Goal: Information Seeking & Learning: Find specific page/section

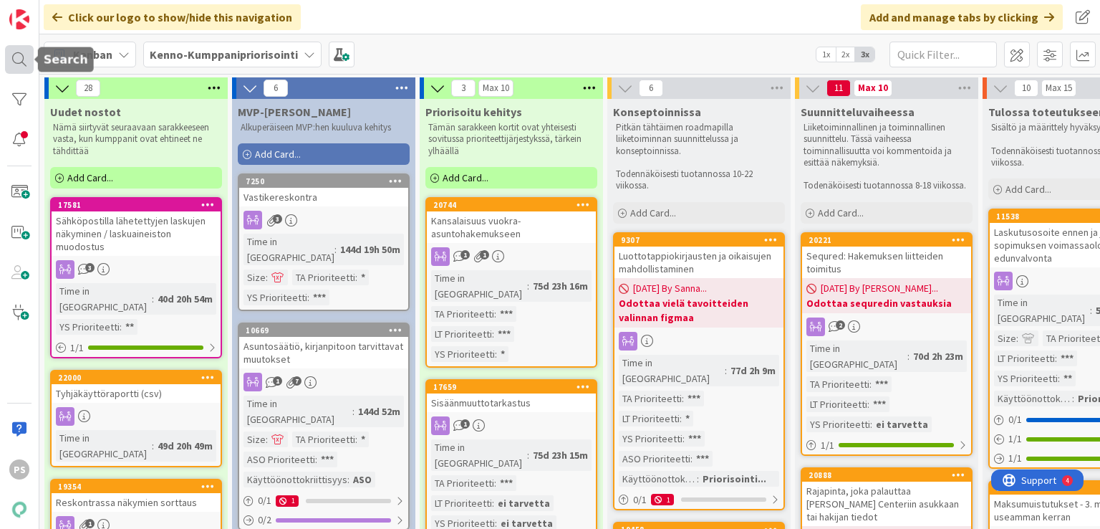
click at [17, 59] on div at bounding box center [19, 59] width 29 height 29
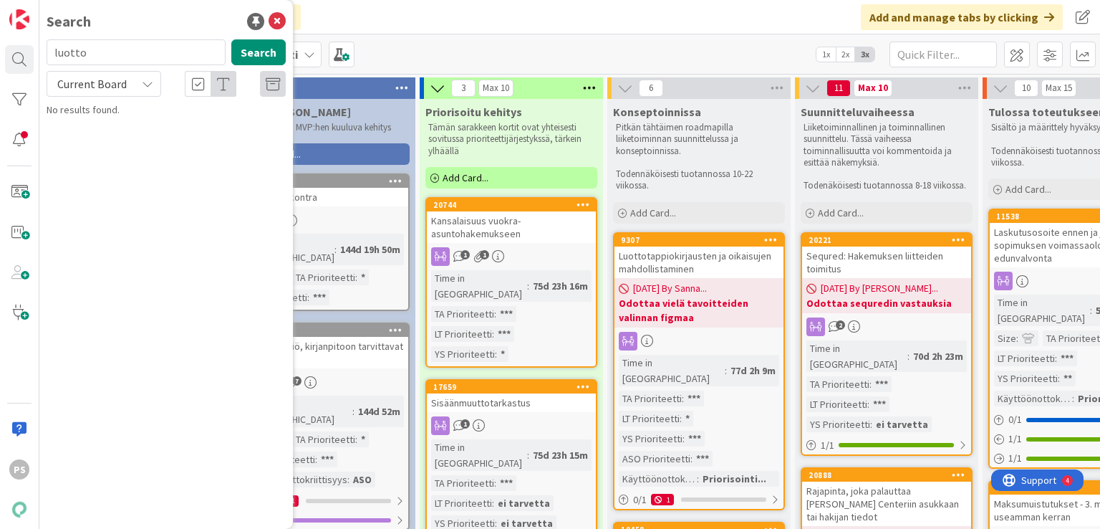
drag, startPoint x: 100, startPoint y: 49, endPoint x: 46, endPoint y: 44, distance: 54.7
click at [40, 50] on div "luotto Search" at bounding box center [166, 55] width 256 height 32
type input "edunvalvonta"
click at [143, 81] on icon at bounding box center [147, 83] width 11 height 11
click at [112, 148] on span "All Boards" at bounding box center [128, 142] width 149 height 21
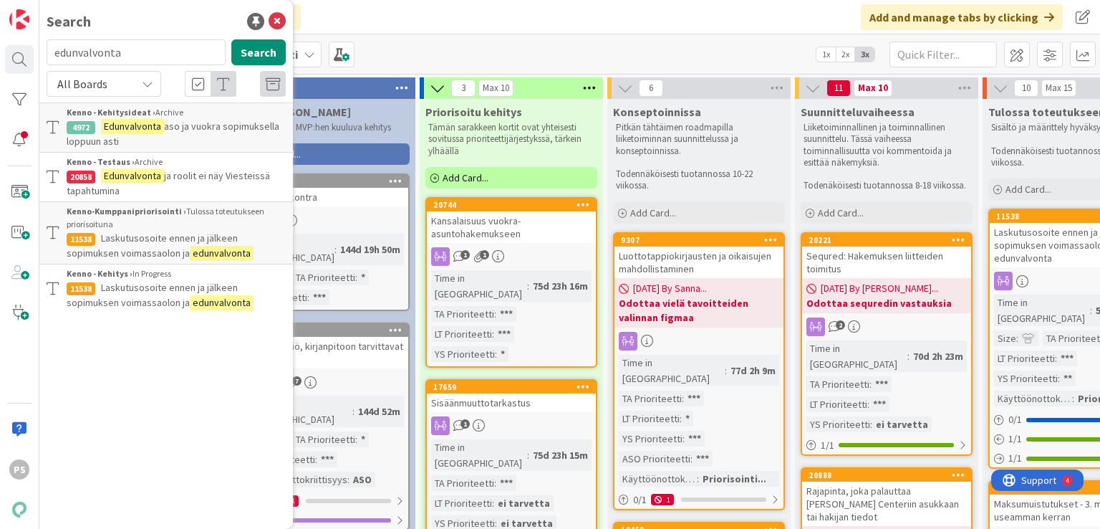
click at [186, 175] on span "ja roolit ei näy Viesteissä tapahtumina" at bounding box center [168, 183] width 203 height 28
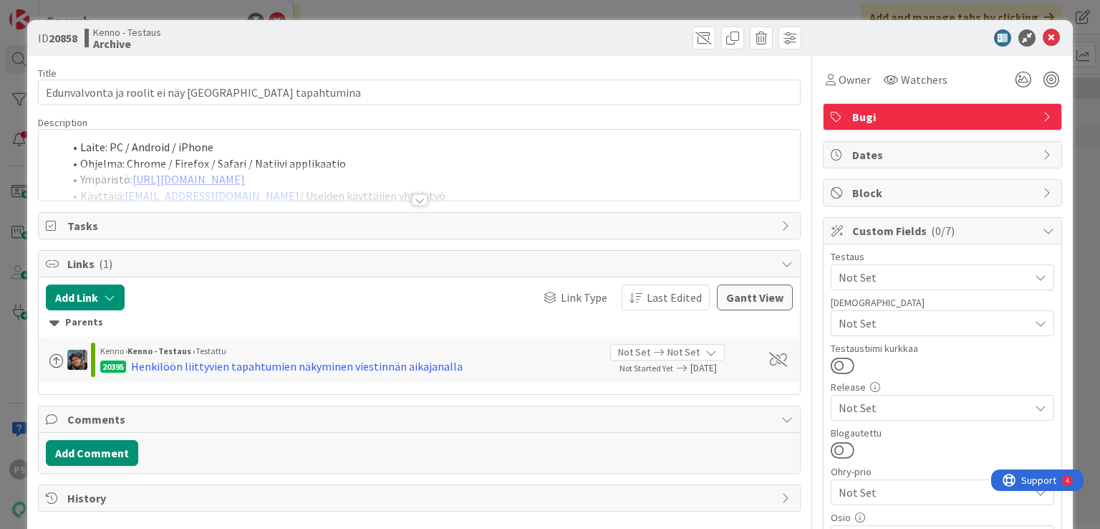
click at [412, 201] on div at bounding box center [420, 199] width 16 height 11
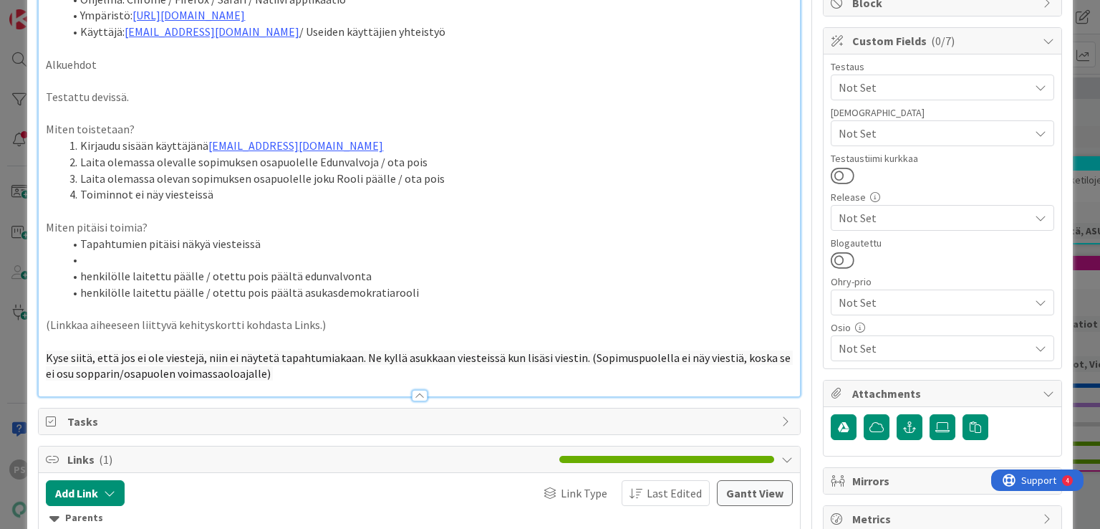
scroll to position [215, 0]
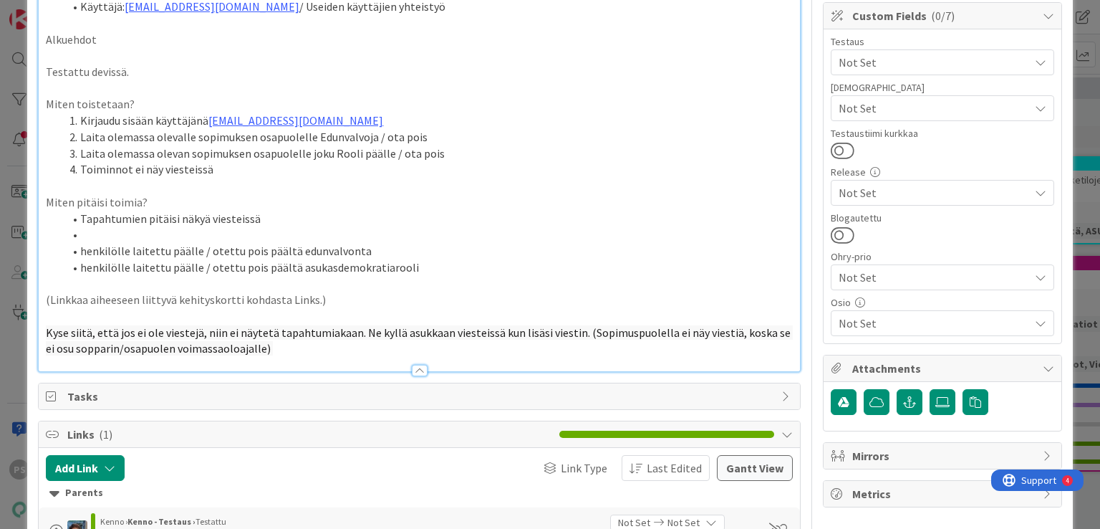
click at [415, 373] on div at bounding box center [420, 370] width 16 height 11
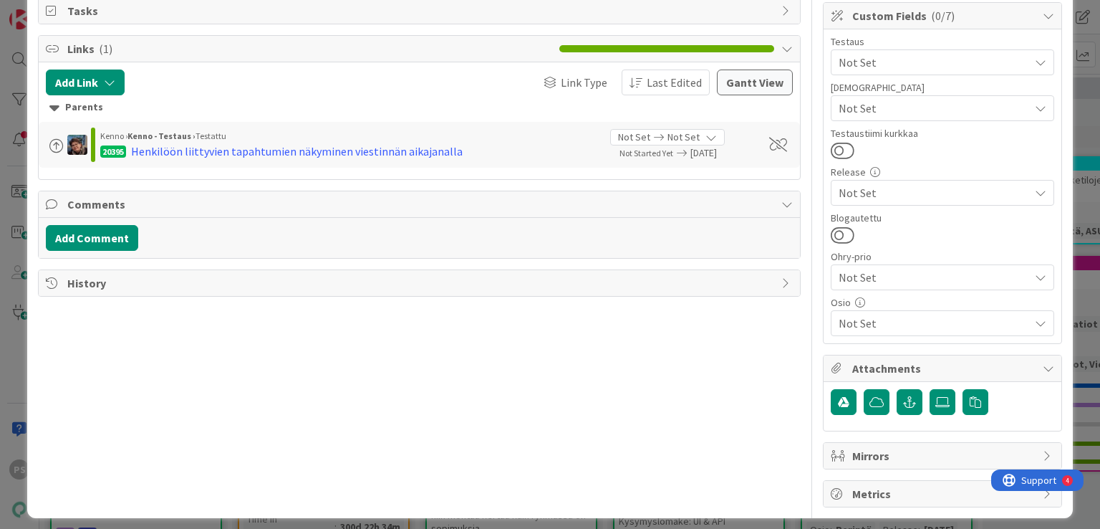
scroll to position [0, 0]
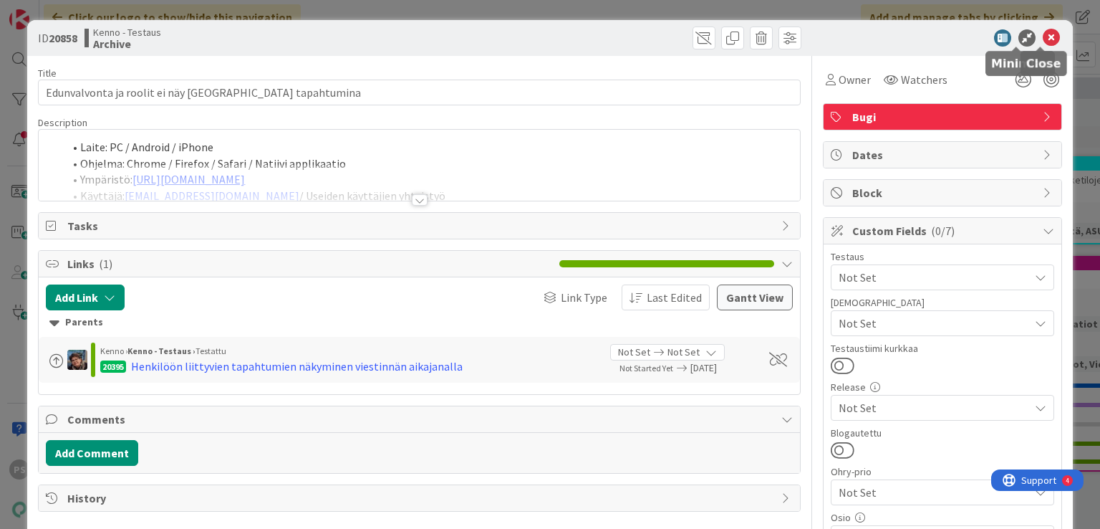
click at [1048, 32] on icon at bounding box center [1051, 37] width 17 height 17
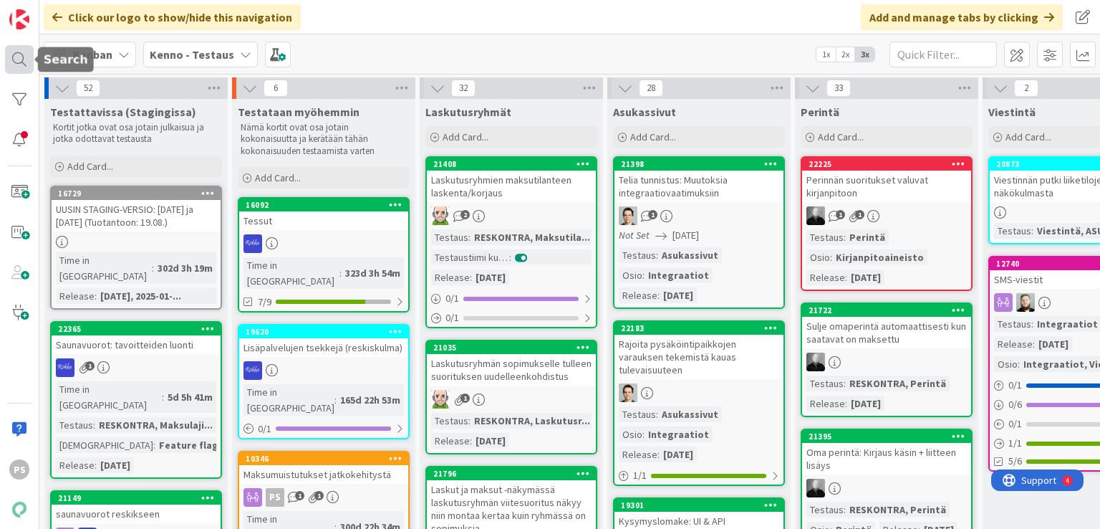
click at [21, 59] on div at bounding box center [19, 59] width 29 height 29
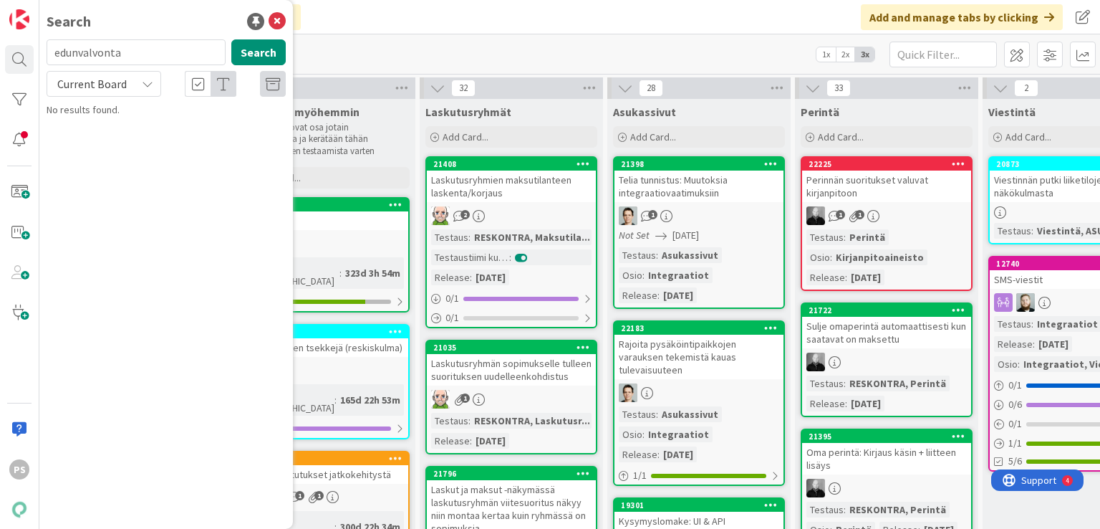
click at [145, 84] on icon at bounding box center [147, 83] width 11 height 11
click at [105, 148] on span "All Boards" at bounding box center [128, 142] width 149 height 21
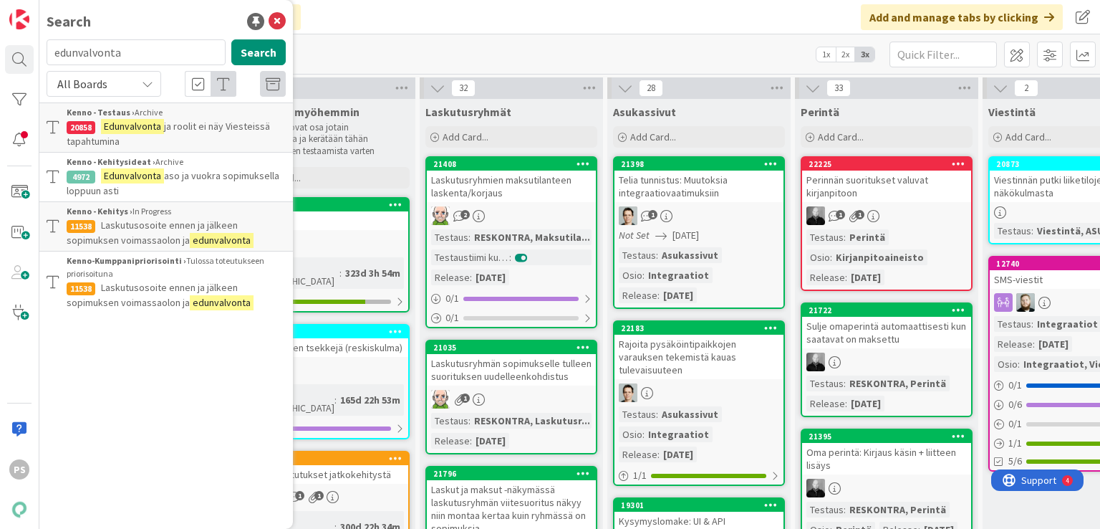
click at [167, 182] on p "Edunvalvonta aso ja vuokra sopimuksella loppuun asti" at bounding box center [176, 183] width 219 height 30
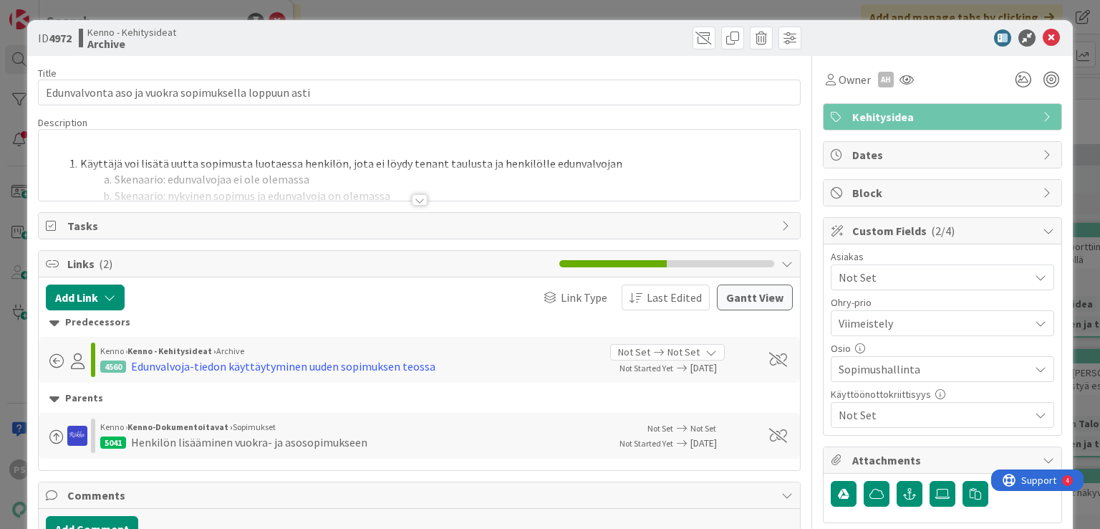
click at [412, 198] on div at bounding box center [420, 199] width 16 height 11
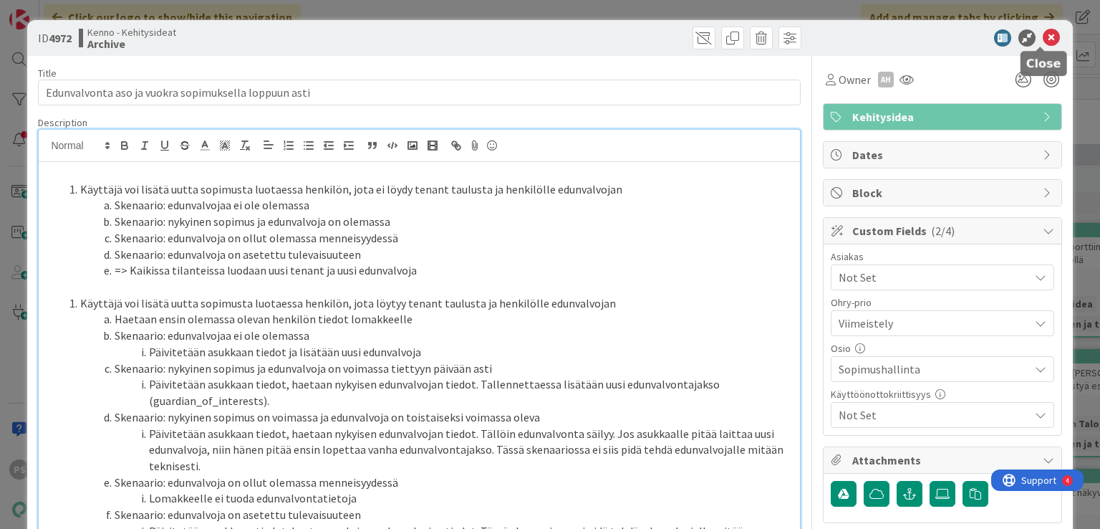
click at [1043, 36] on icon at bounding box center [1051, 37] width 17 height 17
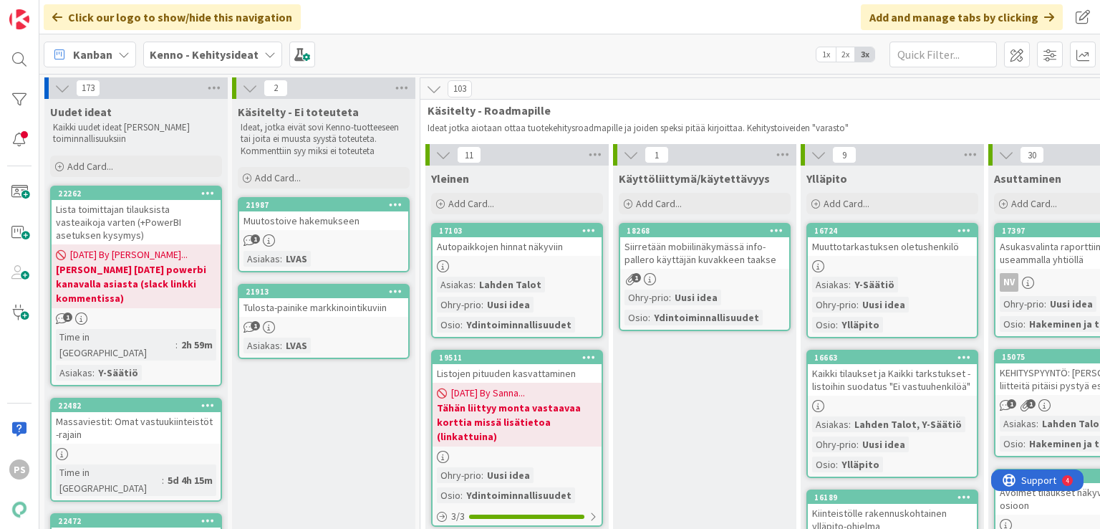
click at [266, 52] on icon at bounding box center [269, 54] width 11 height 11
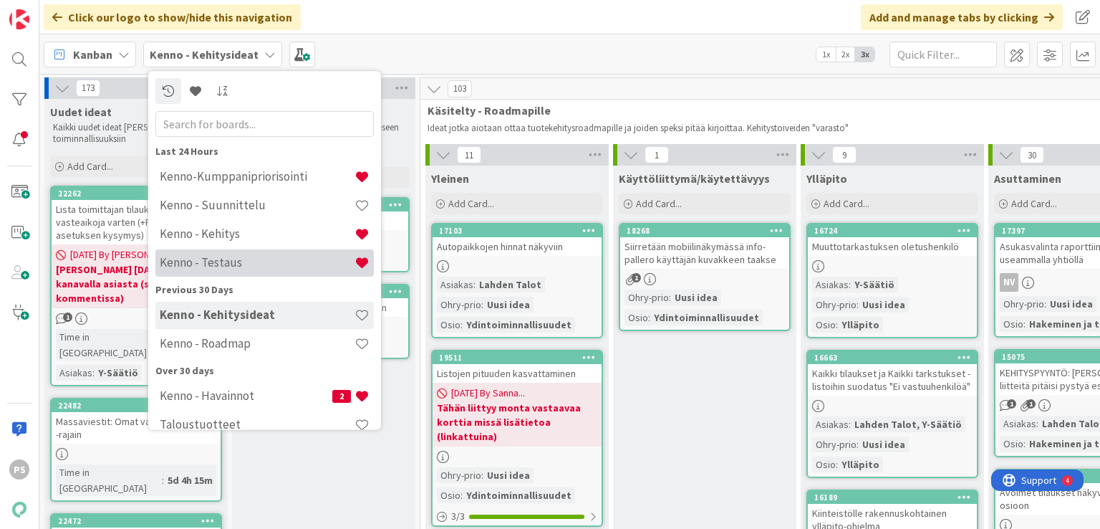
click at [231, 261] on h4 "Kenno - Testaus" at bounding box center [257, 263] width 195 height 14
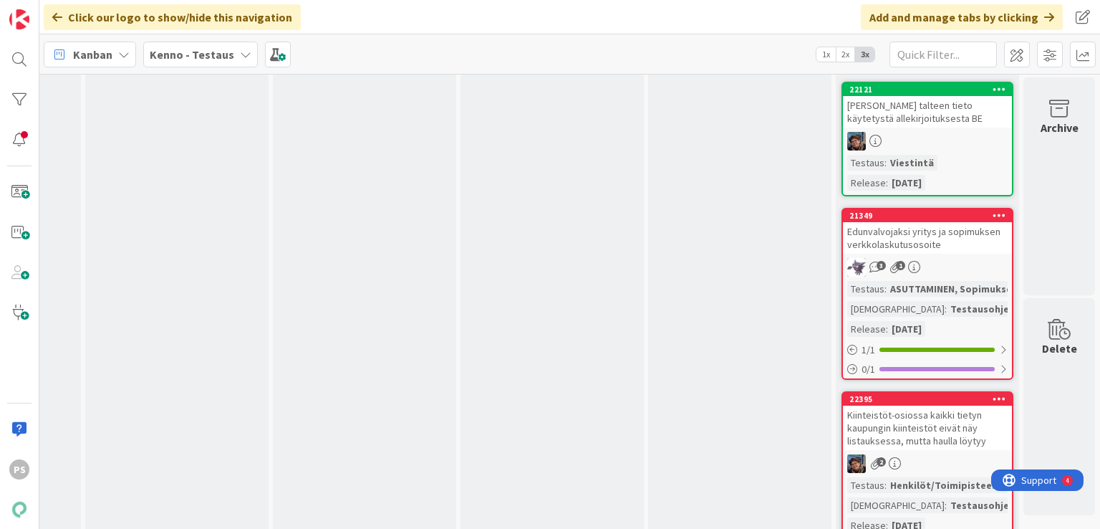
scroll to position [3008, 1096]
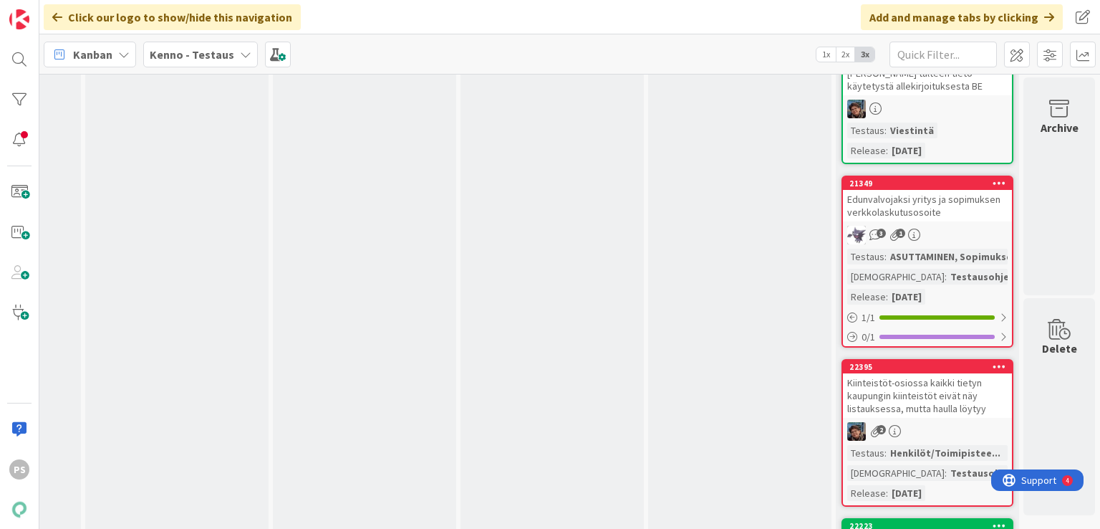
click at [882, 190] on div "Edunvalvojaksi yritys ja sopimuksen verkkolaskutusosoite" at bounding box center [927, 206] width 169 height 32
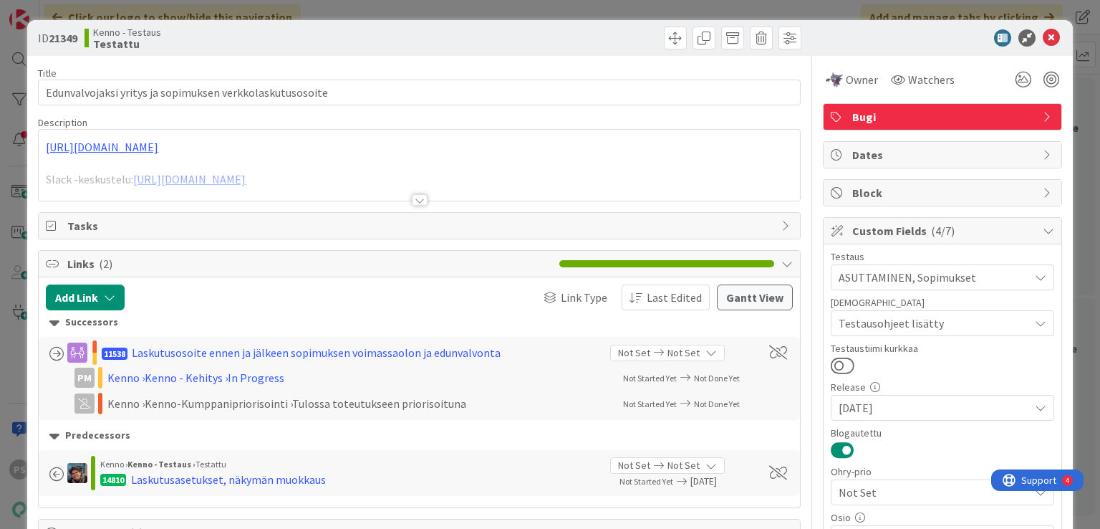
click at [412, 201] on div at bounding box center [420, 199] width 16 height 11
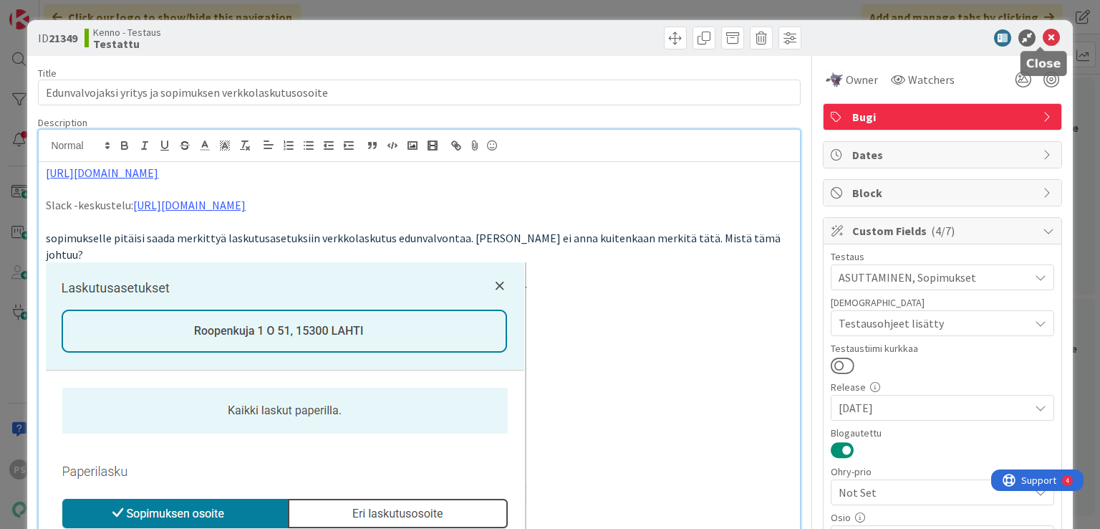
click at [1043, 36] on icon at bounding box center [1051, 37] width 17 height 17
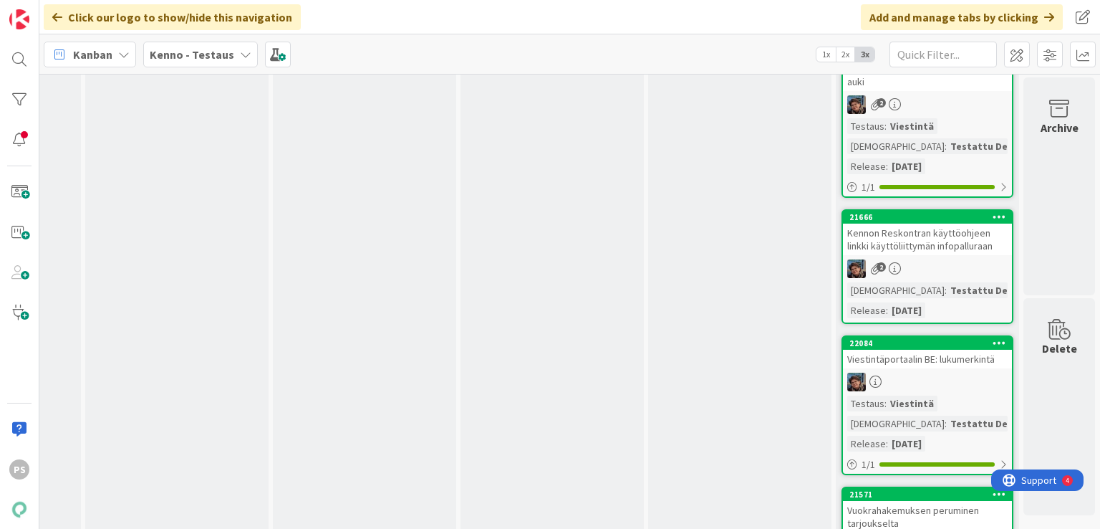
scroll to position [9023, 1096]
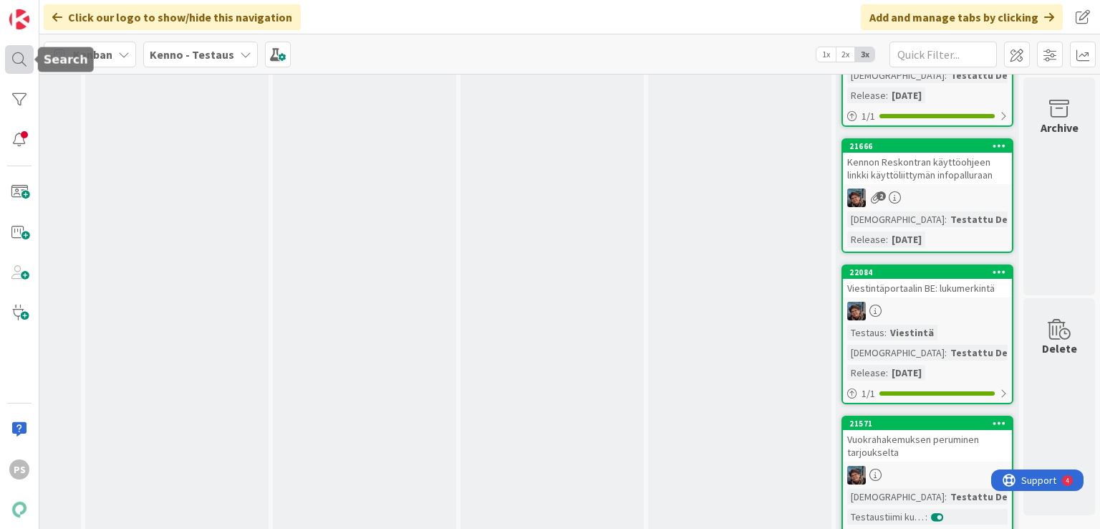
click at [10, 63] on div at bounding box center [19, 59] width 29 height 29
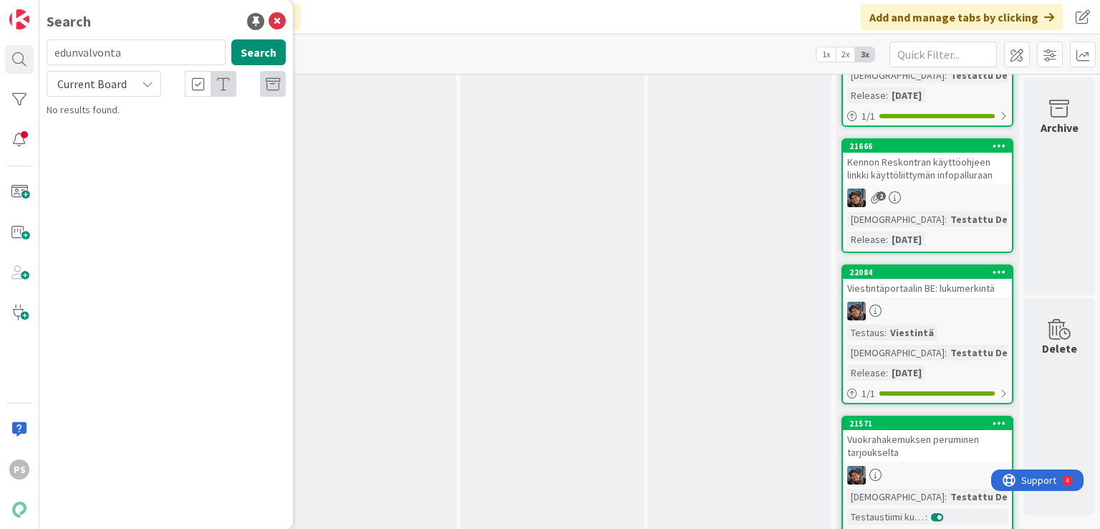
click at [148, 84] on icon at bounding box center [147, 83] width 11 height 11
click at [114, 140] on span "All Boards" at bounding box center [128, 142] width 149 height 21
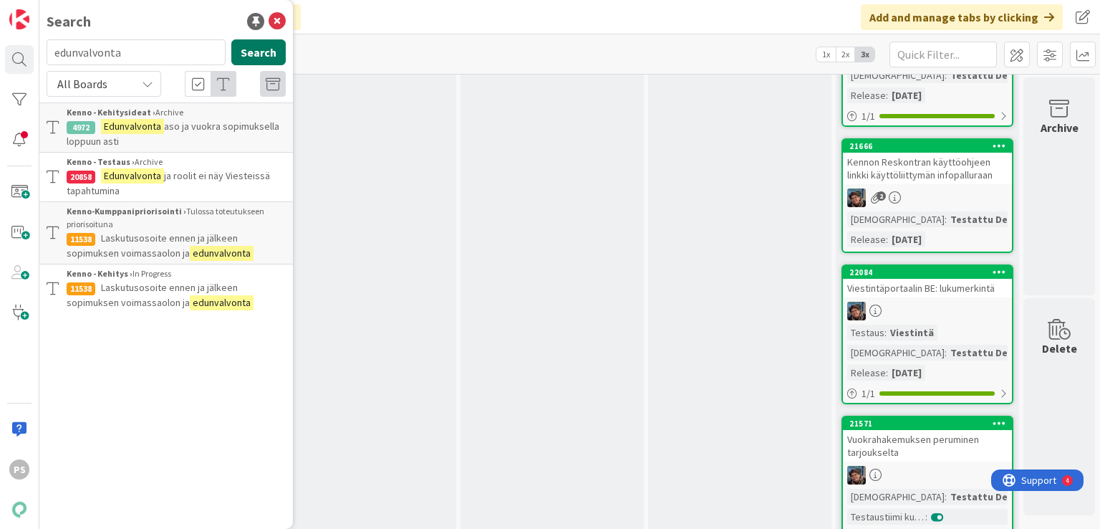
click at [246, 49] on button "Search" at bounding box center [258, 52] width 54 height 26
click at [175, 291] on span "Laskutusosoite ennen ja jälkeen sopimuksen voimassaolon ja" at bounding box center [152, 295] width 171 height 28
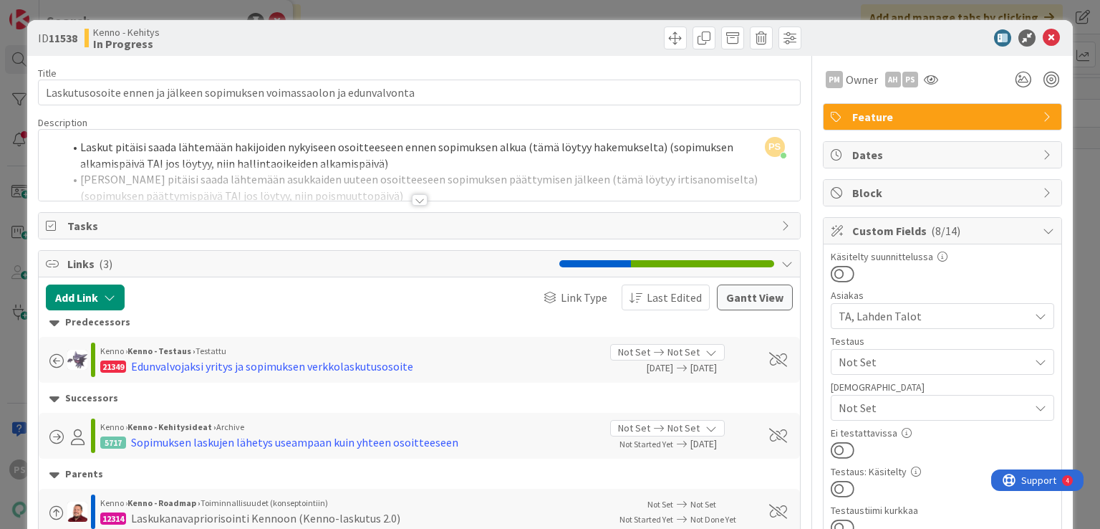
click at [415, 204] on div at bounding box center [420, 199] width 16 height 11
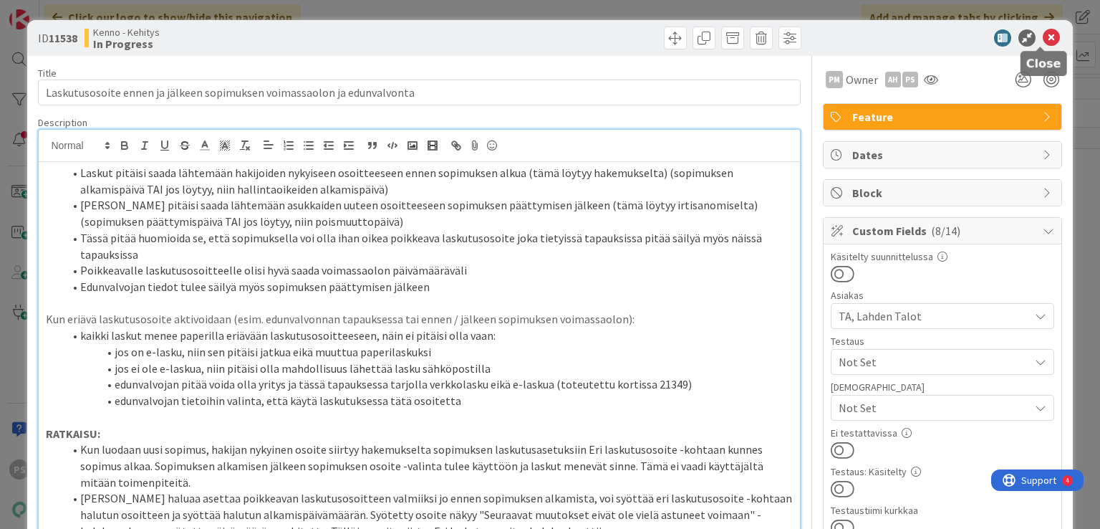
click at [1043, 37] on icon at bounding box center [1051, 37] width 17 height 17
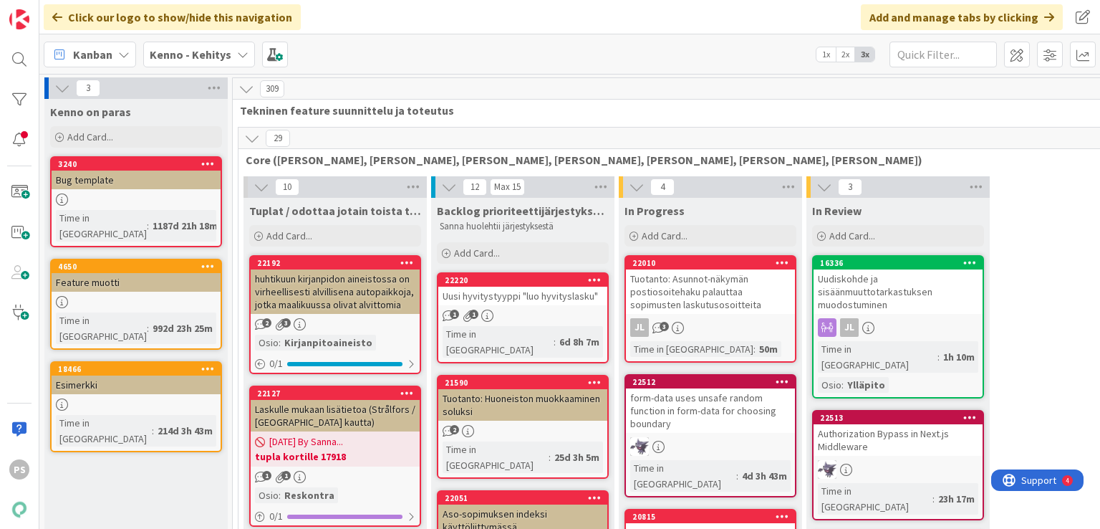
click at [239, 54] on icon at bounding box center [242, 54] width 11 height 11
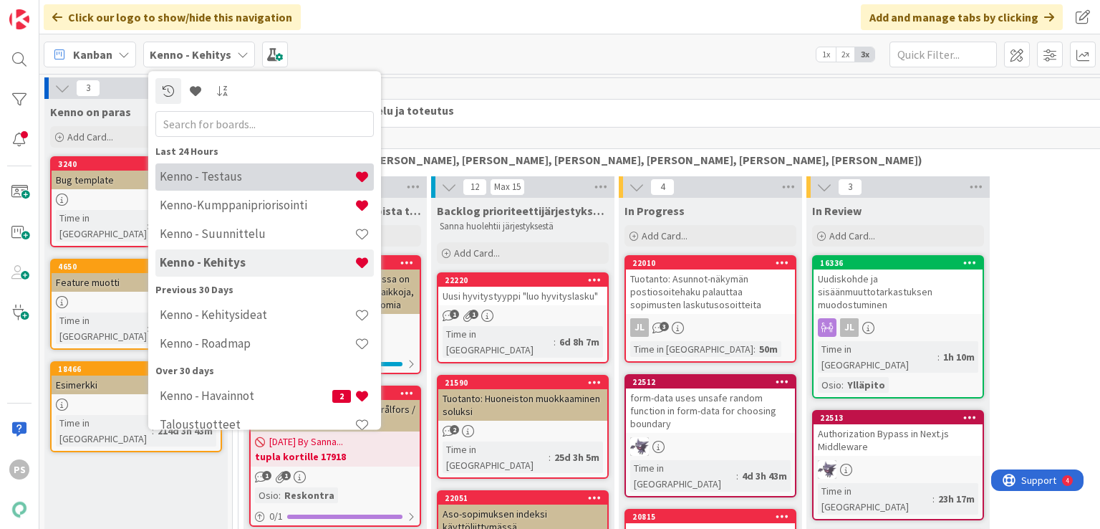
click at [231, 175] on h4 "Kenno - Testaus" at bounding box center [257, 177] width 195 height 14
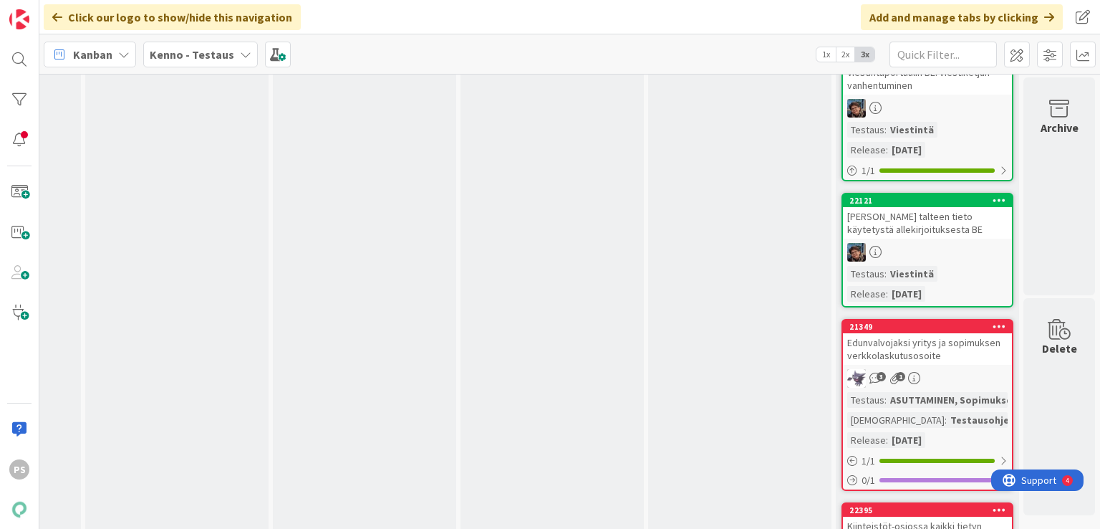
scroll to position [2936, 1096]
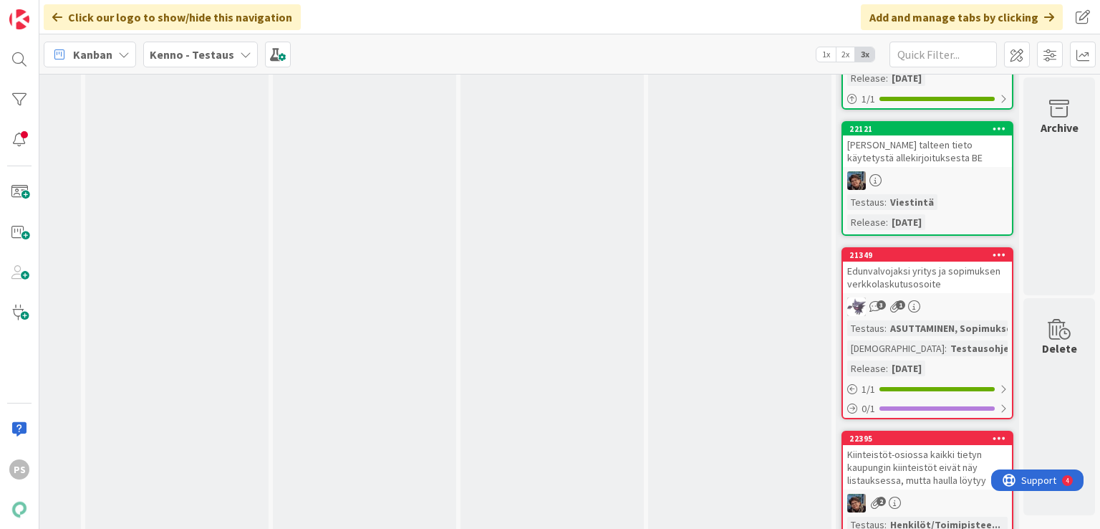
click at [925, 261] on div "Edunvalvojaksi yritys ja sopimuksen verkkolaskutusosoite" at bounding box center [927, 277] width 169 height 32
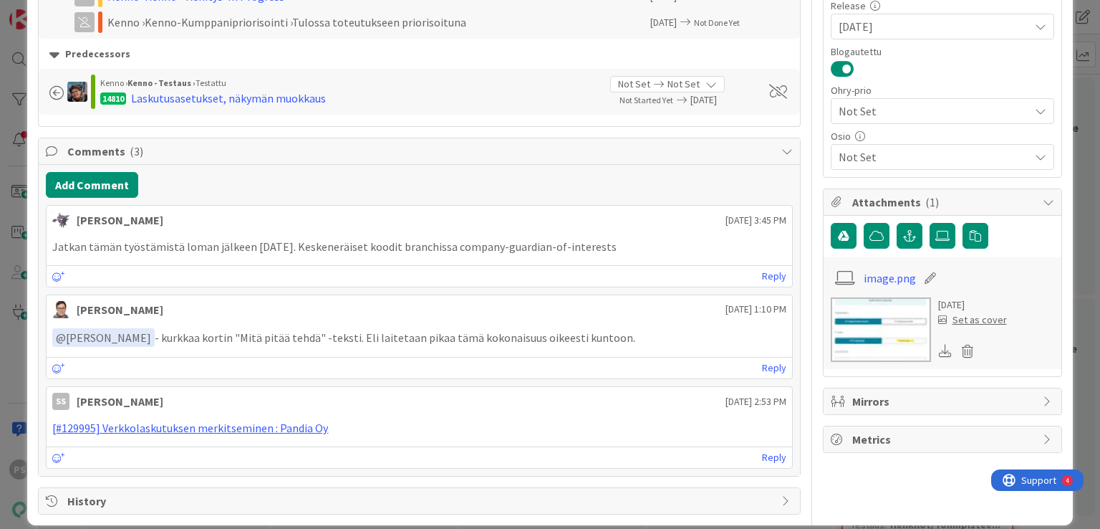
scroll to position [394, 0]
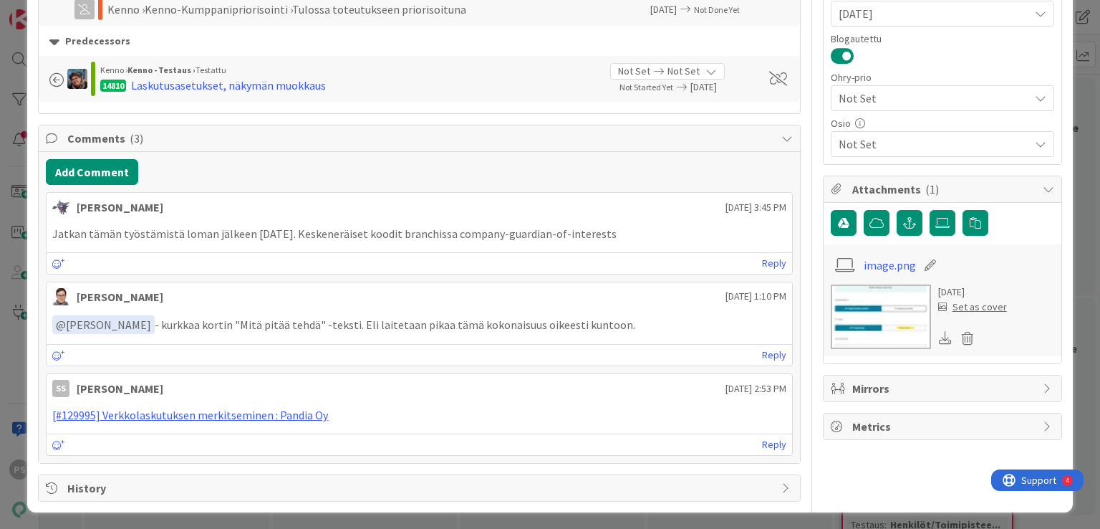
click at [91, 488] on span "History" at bounding box center [420, 487] width 706 height 17
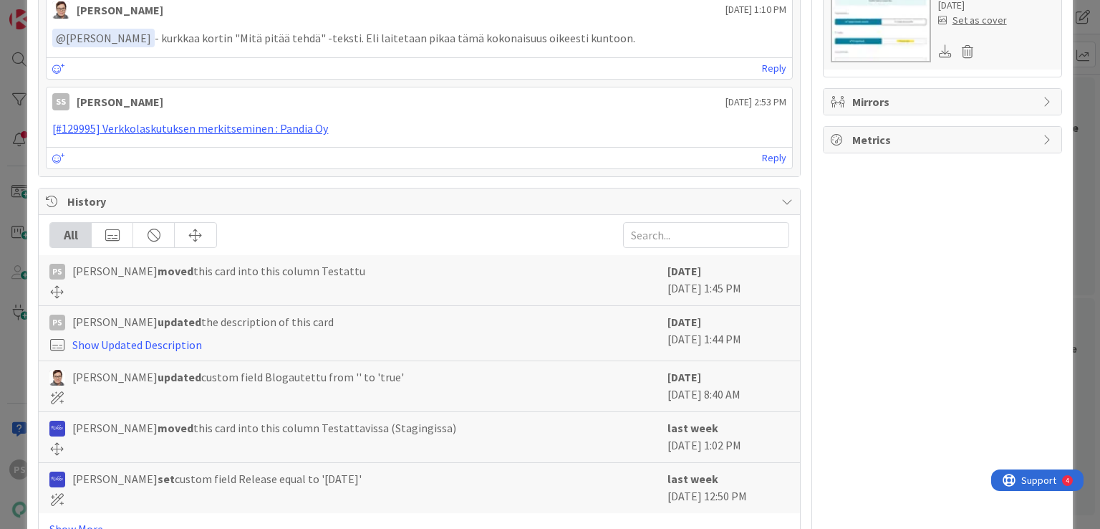
scroll to position [723, 0]
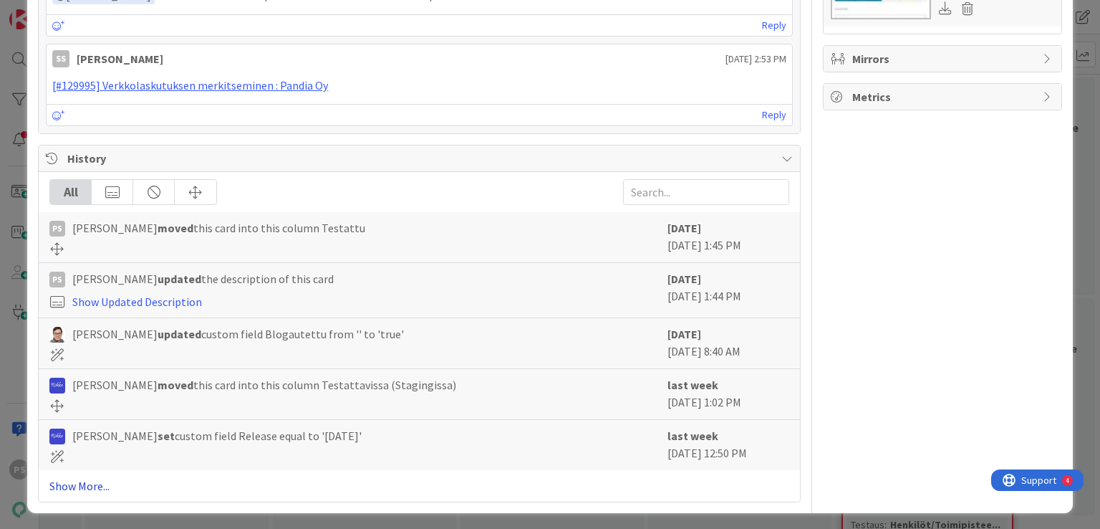
click at [59, 484] on link "Show More..." at bounding box center [418, 485] width 739 height 17
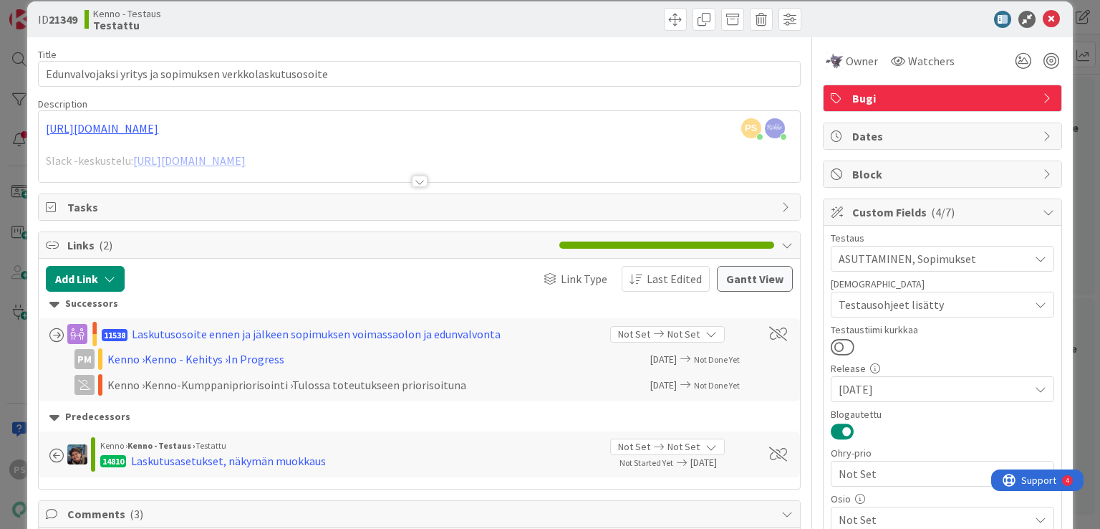
scroll to position [0, 0]
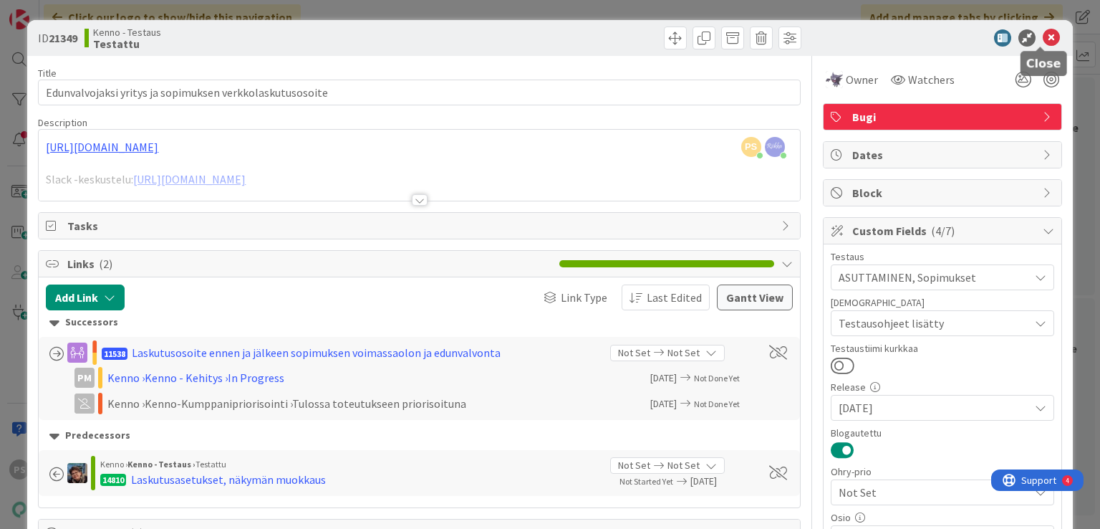
click at [1043, 37] on icon at bounding box center [1051, 37] width 17 height 17
